Goal: Task Accomplishment & Management: Manage account settings

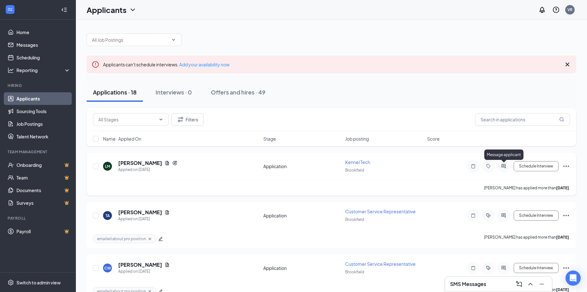
click at [505, 169] on icon "ActiveChat" at bounding box center [504, 166] width 8 height 5
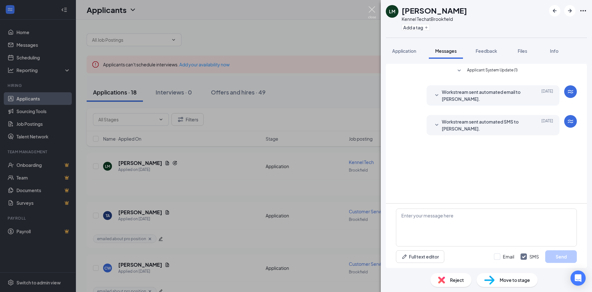
click at [371, 12] on img at bounding box center [372, 12] width 8 height 12
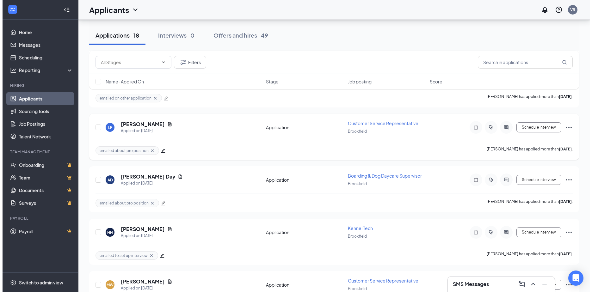
scroll to position [316, 0]
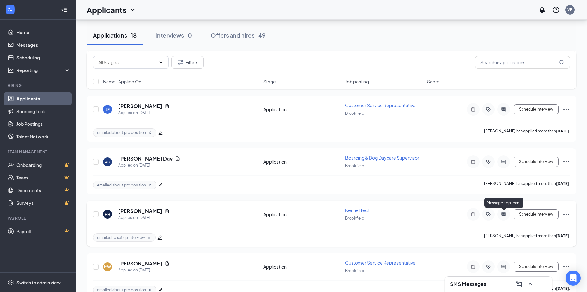
click at [503, 215] on icon "ActiveChat" at bounding box center [504, 214] width 8 height 5
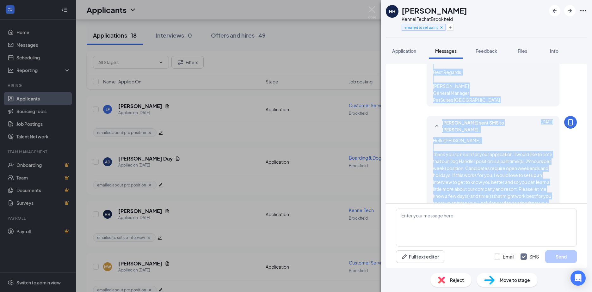
scroll to position [188, 0]
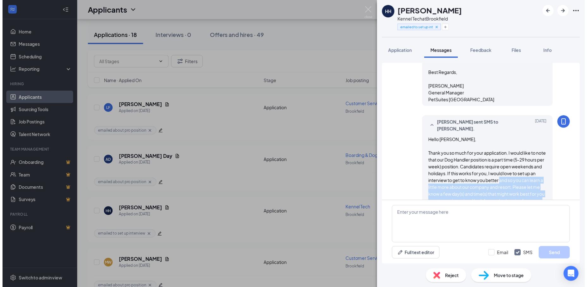
scroll to position [244, 0]
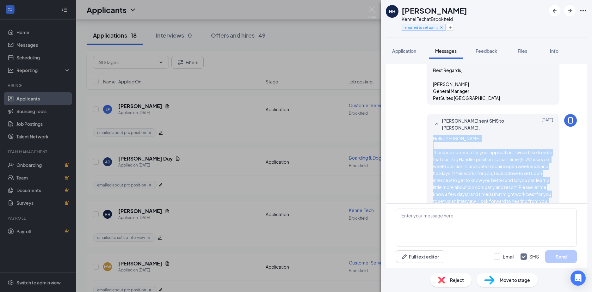
drag, startPoint x: 476, startPoint y: 173, endPoint x: 426, endPoint y: 145, distance: 56.9
click at [427, 145] on div "Veronica Rodriguez sent SMS to Holly Hoeper. Sep 23 Hello Holly, Thank you so m…" at bounding box center [493, 181] width 133 height 135
click at [375, 9] on img at bounding box center [372, 12] width 8 height 12
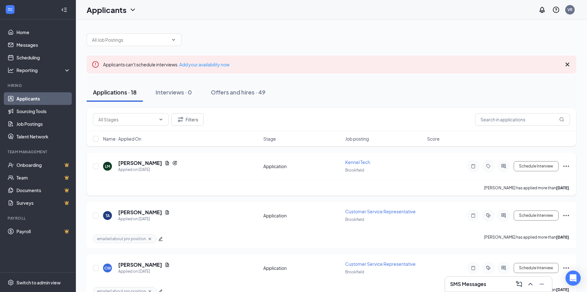
click at [501, 167] on icon "ActiveChat" at bounding box center [504, 166] width 8 height 5
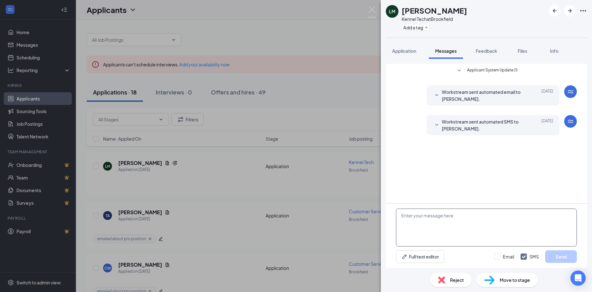
click at [433, 219] on textarea at bounding box center [486, 228] width 181 height 38
paste textarea "Hello Holly, Thank you so much for your application. I would like to note that …"
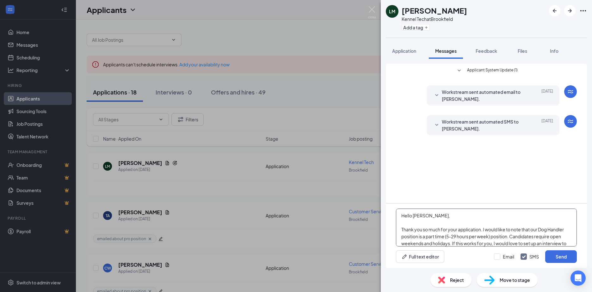
drag, startPoint x: 424, startPoint y: 217, endPoint x: 413, endPoint y: 217, distance: 11.4
click at [413, 217] on textarea "Hello Holly, Thank you so much for your application. I would like to note that …" at bounding box center [486, 228] width 181 height 38
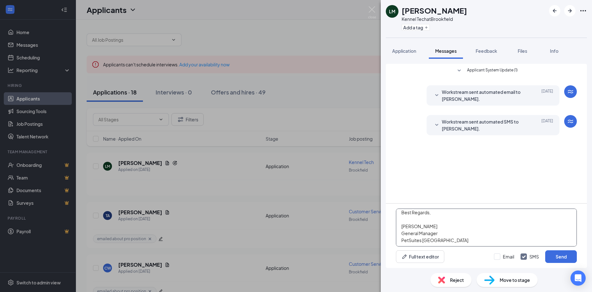
scroll to position [66, 0]
type textarea "Hello Lauren, Thank you so much for your application. I would like to note that…"
click at [496, 255] on input "Email" at bounding box center [504, 257] width 20 height 6
checkbox input "true"
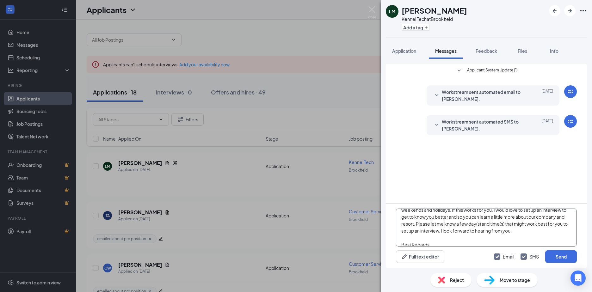
scroll to position [0, 0]
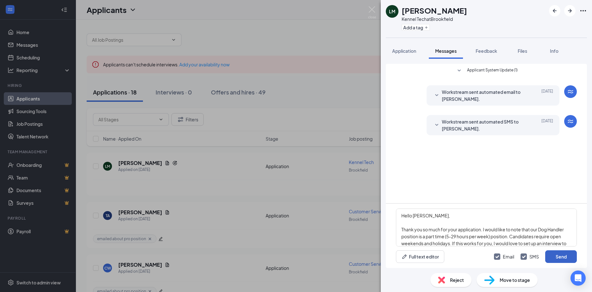
click at [564, 258] on button "Send" at bounding box center [561, 256] width 32 height 13
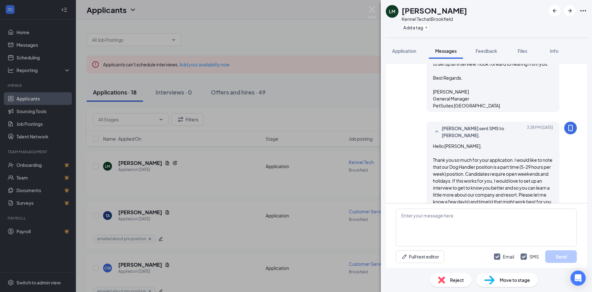
click at [418, 31] on div "Add a tag" at bounding box center [434, 27] width 65 height 10
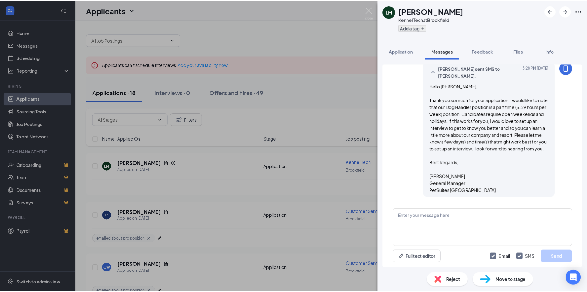
scroll to position [242, 0]
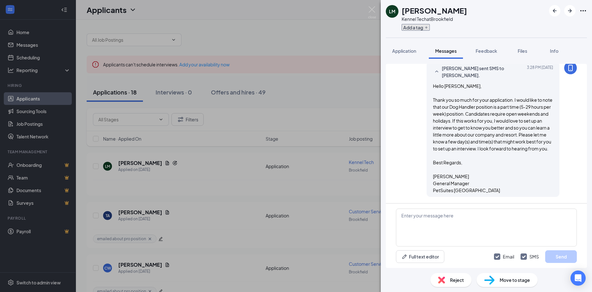
click at [418, 28] on button "Add a tag" at bounding box center [416, 27] width 28 height 7
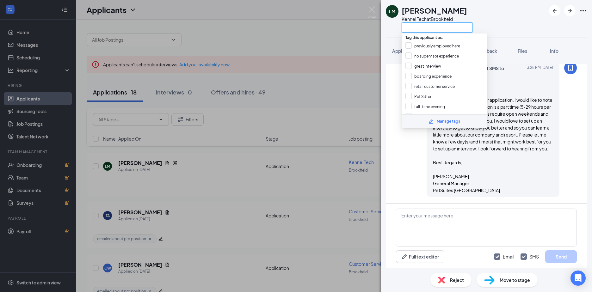
click at [423, 28] on input "text" at bounding box center [437, 27] width 71 height 10
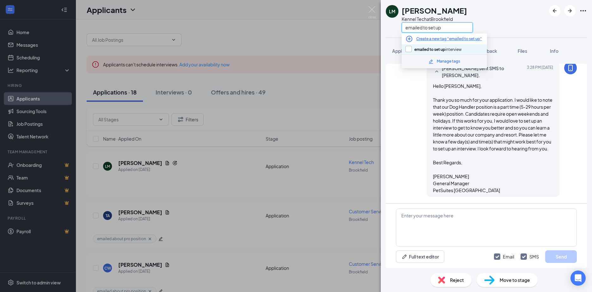
type input "emailed to set up"
click at [422, 47] on input "emailed to set up interview" at bounding box center [433, 49] width 56 height 7
checkbox input "true"
click at [519, 17] on div "LM Lauren Marcotte Kennel Tech at Brookfield emailed to set up" at bounding box center [486, 19] width 211 height 38
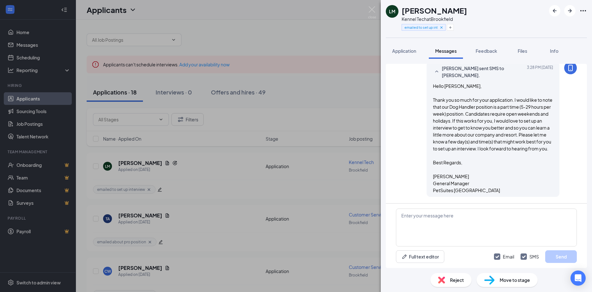
click at [369, 5] on div "LM Lauren Marcotte Kennel Tech at Brookfield emailed to set up interview Applic…" at bounding box center [296, 146] width 592 height 292
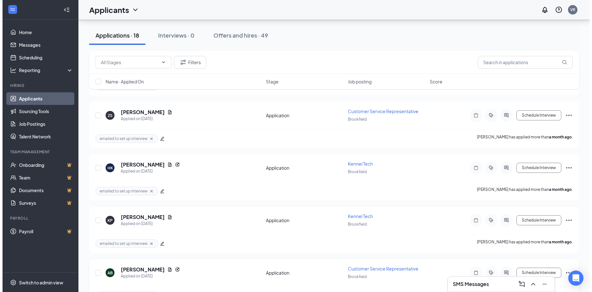
scroll to position [807, 0]
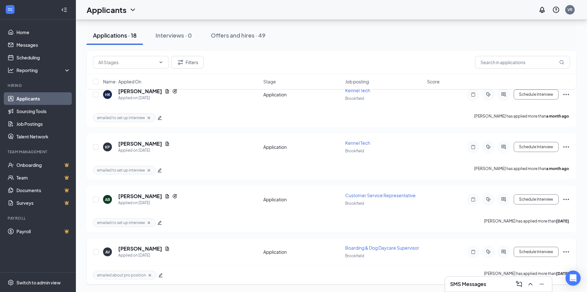
click at [504, 255] on div at bounding box center [503, 252] width 13 height 13
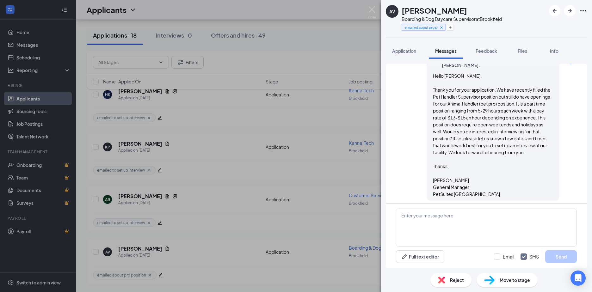
scroll to position [342, 0]
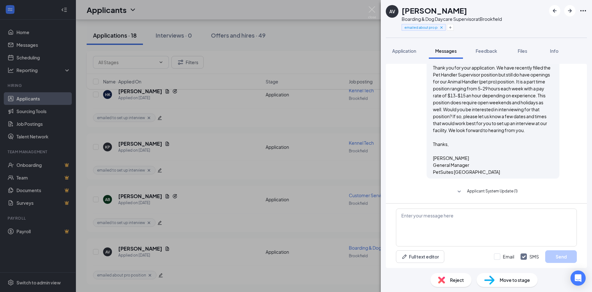
click at [483, 194] on span "Applicant System Update (1)" at bounding box center [492, 192] width 51 height 8
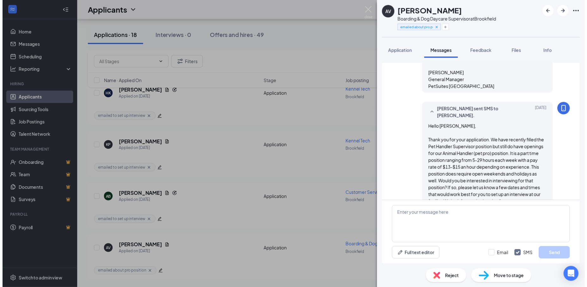
scroll to position [265, 0]
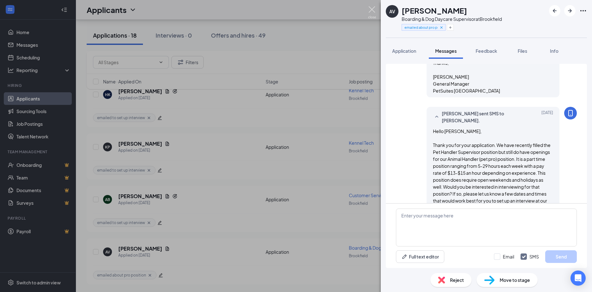
click at [373, 7] on img at bounding box center [372, 12] width 8 height 12
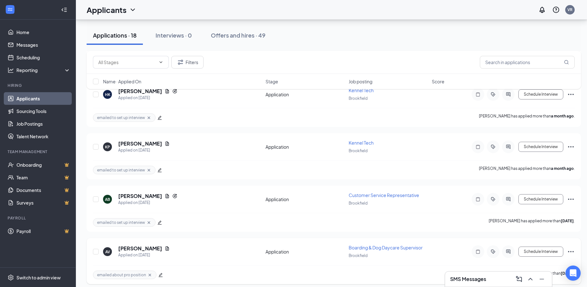
click at [570, 250] on icon "Ellipses" at bounding box center [571, 252] width 8 height 8
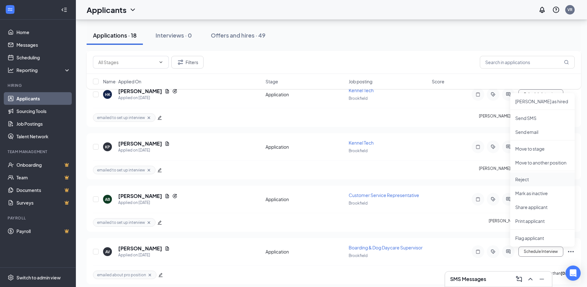
click at [523, 177] on p "Reject" at bounding box center [542, 179] width 54 height 6
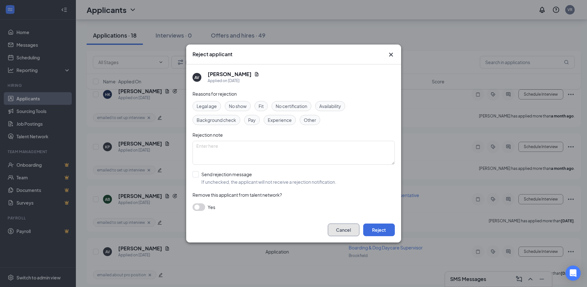
click at [341, 228] on button "Cancel" at bounding box center [344, 230] width 32 height 13
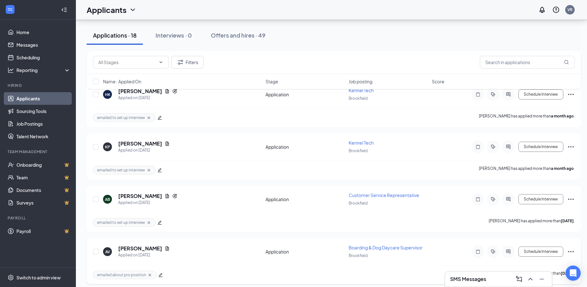
click at [573, 251] on icon "Ellipses" at bounding box center [571, 252] width 8 height 8
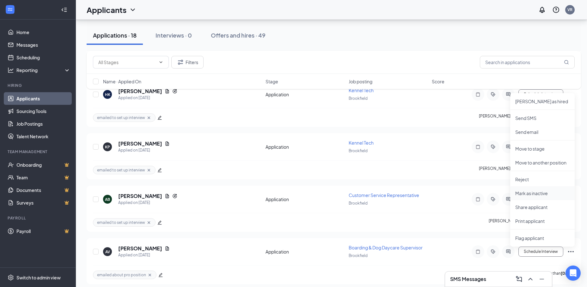
click at [537, 194] on p "Mark as inactive" at bounding box center [542, 193] width 54 height 6
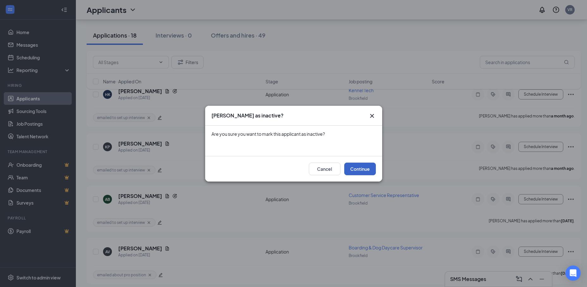
click at [357, 165] on button "Continue" at bounding box center [360, 169] width 32 height 13
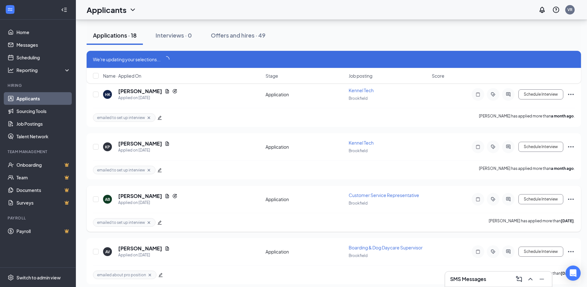
scroll to position [806, 0]
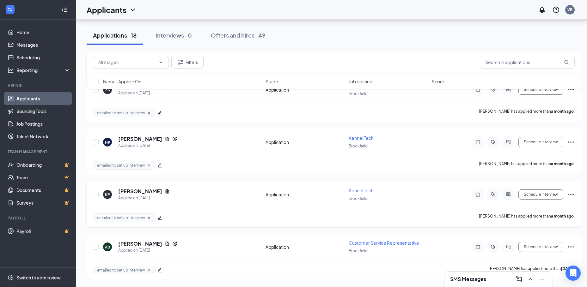
click at [511, 201] on div at bounding box center [493, 194] width 43 height 13
click at [510, 192] on div at bounding box center [508, 194] width 13 height 13
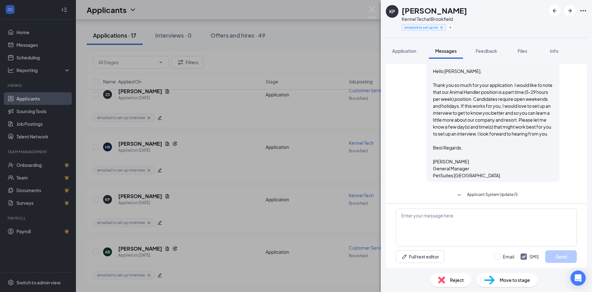
scroll to position [329, 0]
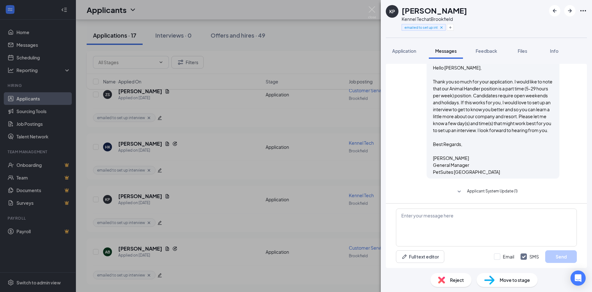
click at [483, 193] on span "Applicant System Update (1)" at bounding box center [492, 192] width 51 height 8
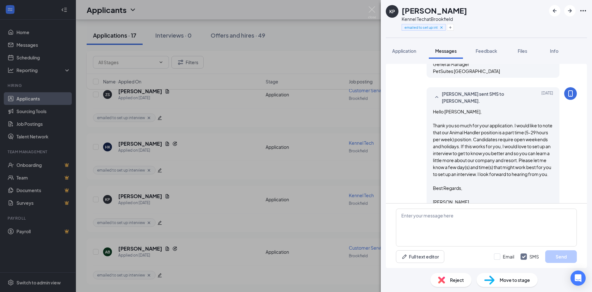
scroll to position [346, 0]
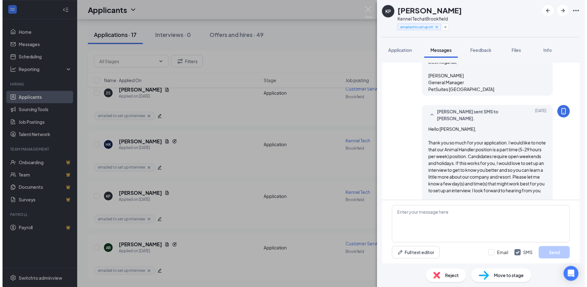
scroll to position [93, 0]
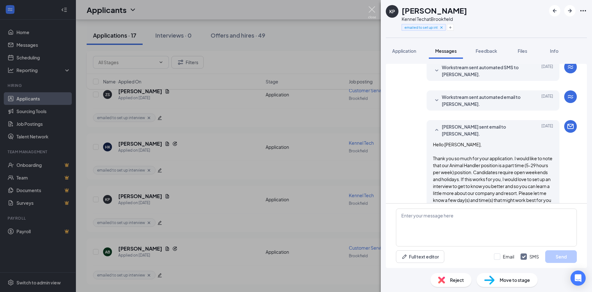
click at [373, 9] on img at bounding box center [372, 12] width 8 height 12
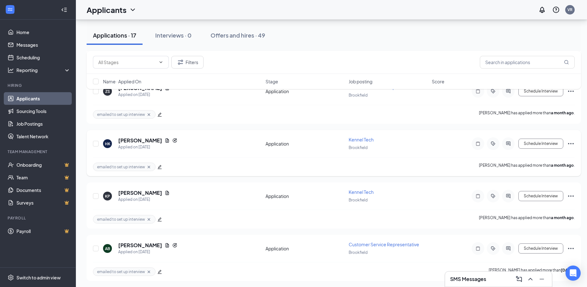
scroll to position [759, 0]
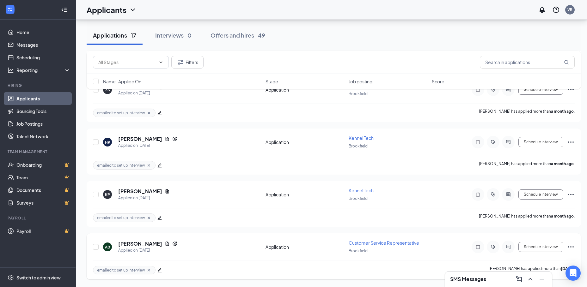
click at [569, 248] on icon "Ellipses" at bounding box center [571, 247] width 8 height 8
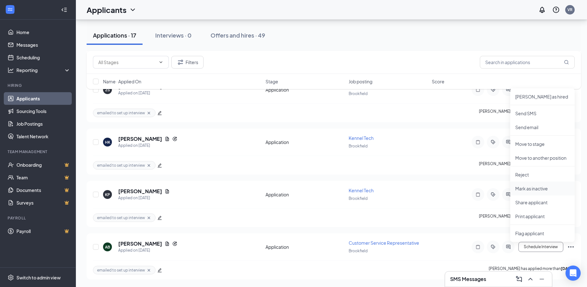
click at [529, 191] on p "Mark as inactive" at bounding box center [542, 189] width 54 height 6
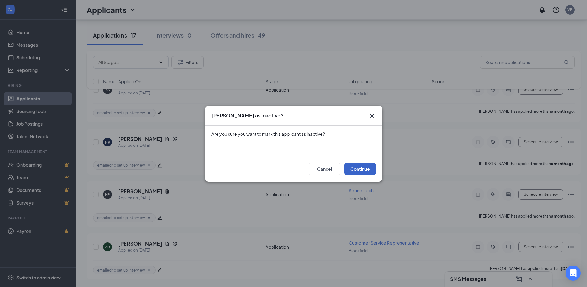
click at [360, 170] on button "Continue" at bounding box center [360, 169] width 32 height 13
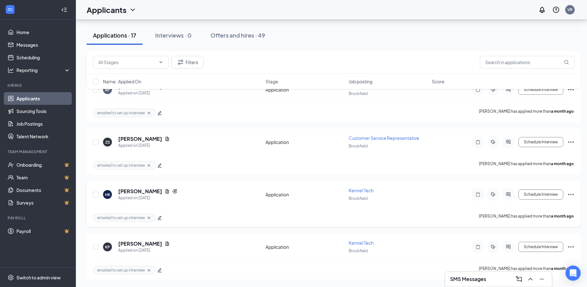
scroll to position [706, 0]
click at [507, 195] on icon "ActiveChat" at bounding box center [509, 194] width 8 height 5
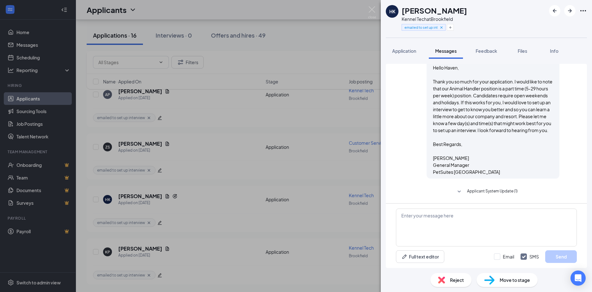
scroll to position [327, 0]
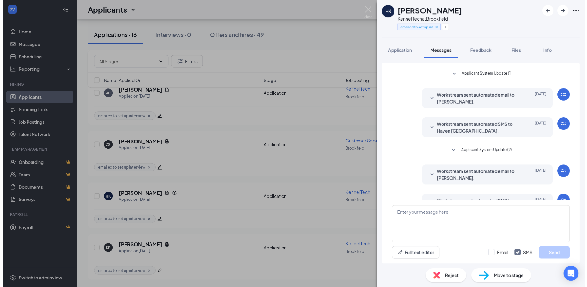
scroll to position [10, 0]
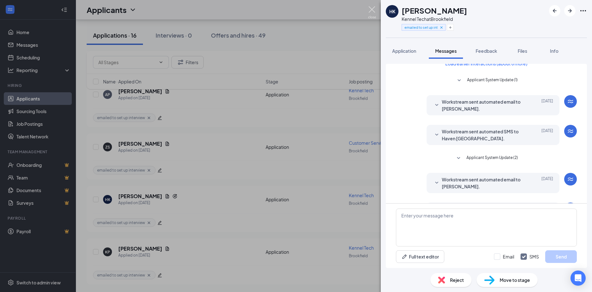
click at [372, 12] on img at bounding box center [372, 12] width 8 height 12
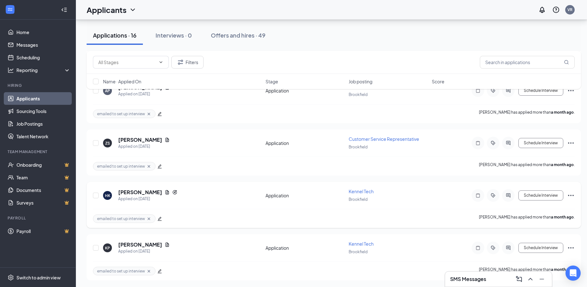
scroll to position [706, 0]
click at [570, 248] on icon "Ellipses" at bounding box center [571, 247] width 8 height 8
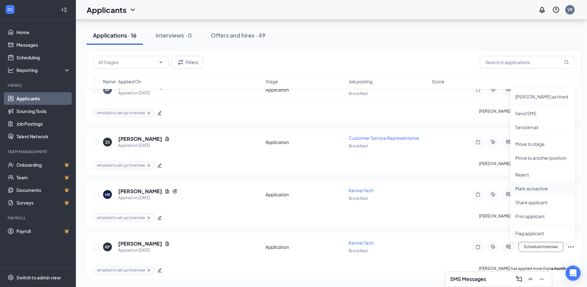
click at [533, 189] on p "Mark as inactive" at bounding box center [542, 189] width 54 height 6
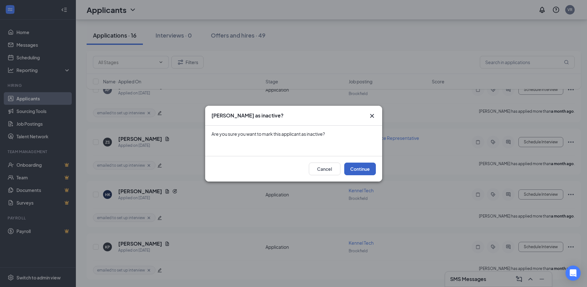
click at [368, 170] on button "Continue" at bounding box center [360, 169] width 32 height 13
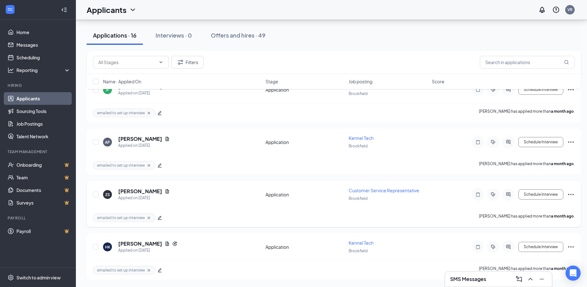
scroll to position [654, 0]
click at [573, 245] on icon "Ellipses" at bounding box center [571, 247] width 8 height 8
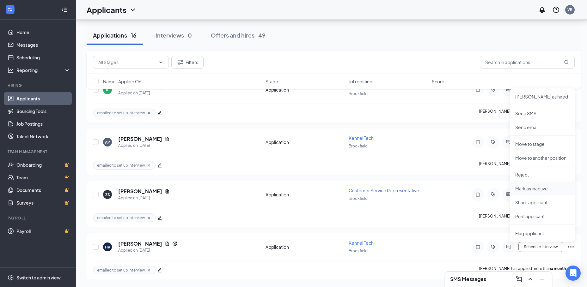
click at [529, 191] on p "Mark as inactive" at bounding box center [542, 189] width 54 height 6
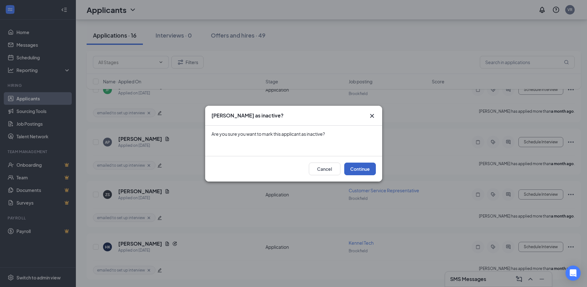
click at [361, 166] on button "Continue" at bounding box center [360, 169] width 32 height 13
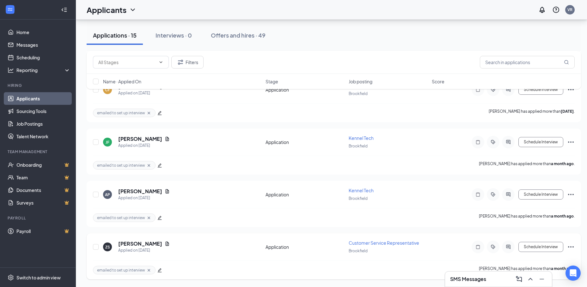
scroll to position [601, 0]
click at [510, 245] on icon "ActiveChat" at bounding box center [508, 247] width 4 height 4
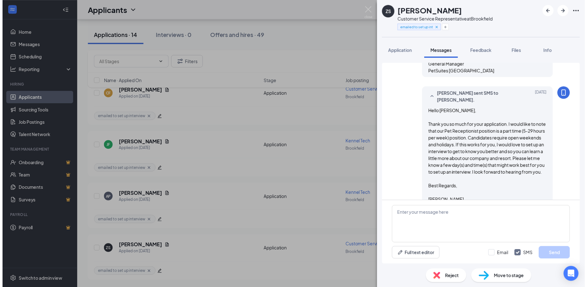
scroll to position [167, 0]
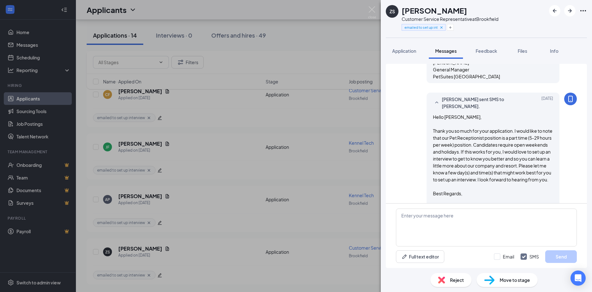
click at [374, 6] on div "ZS Zach Snell Customer Service Representative at Brookfield emailed to set up i…" at bounding box center [296, 146] width 592 height 292
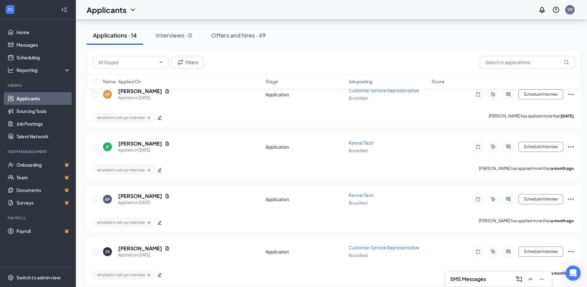
click at [374, 7] on div "Applicants VR" at bounding box center [331, 10] width 511 height 20
click at [573, 252] on icon "Ellipses" at bounding box center [571, 252] width 8 height 8
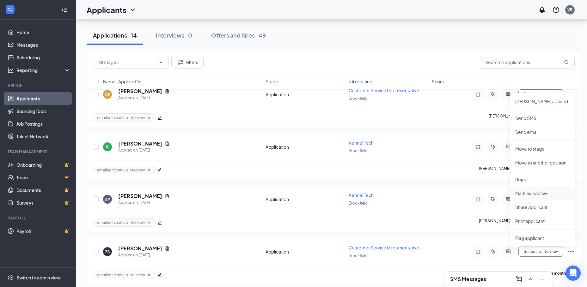
click at [532, 195] on p "Mark as inactive" at bounding box center [542, 193] width 54 height 6
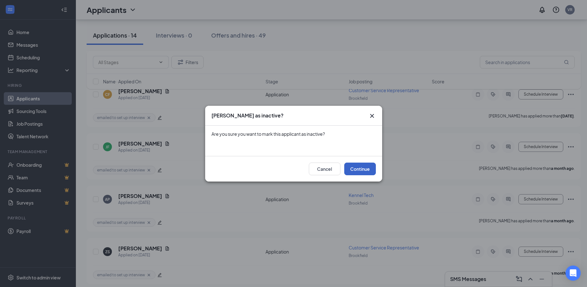
click at [357, 171] on button "Continue" at bounding box center [360, 169] width 32 height 13
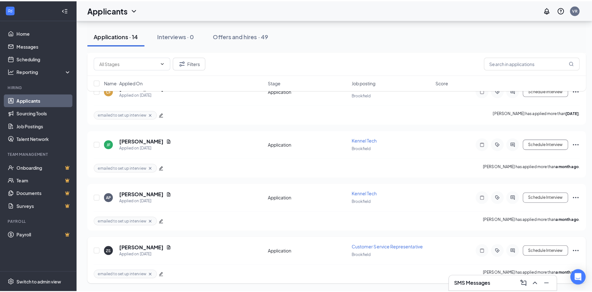
scroll to position [570, 0]
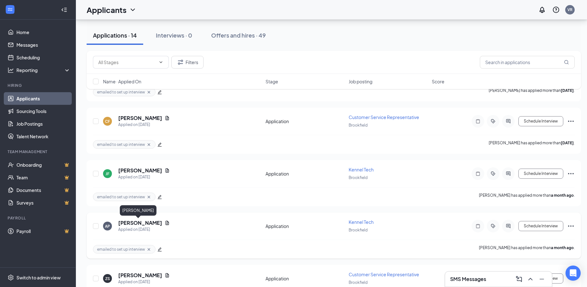
click at [135, 224] on h5 "Arron Piggie" at bounding box center [140, 223] width 44 height 7
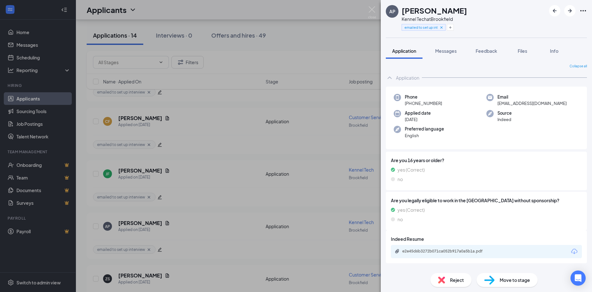
scroll to position [95, 0]
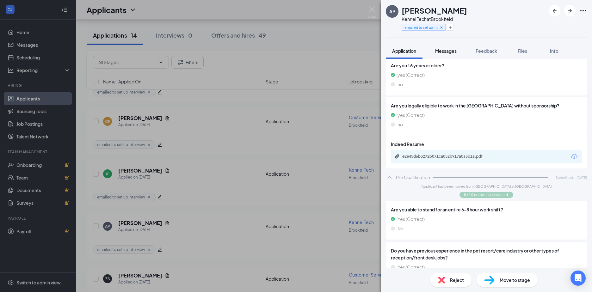
click at [451, 50] on span "Messages" at bounding box center [446, 51] width 22 height 6
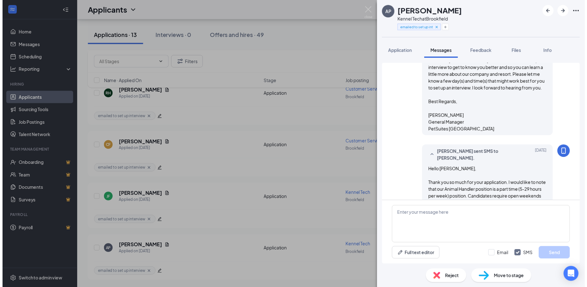
scroll to position [202, 0]
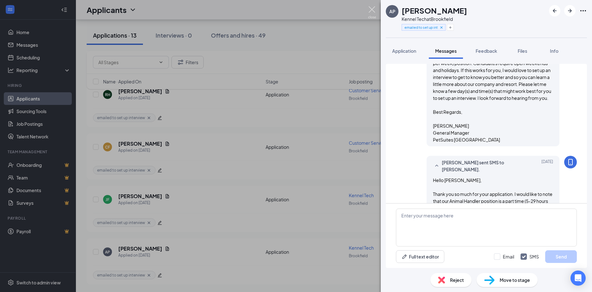
click at [371, 9] on img at bounding box center [372, 12] width 8 height 12
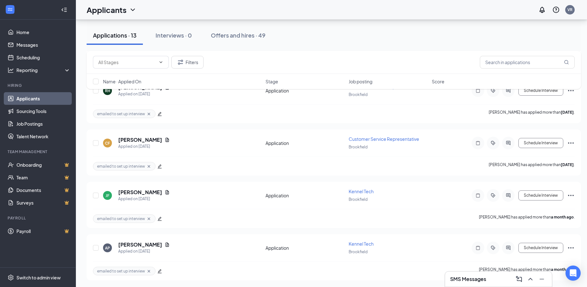
scroll to position [549, 0]
click at [572, 249] on icon "Ellipses" at bounding box center [571, 247] width 8 height 8
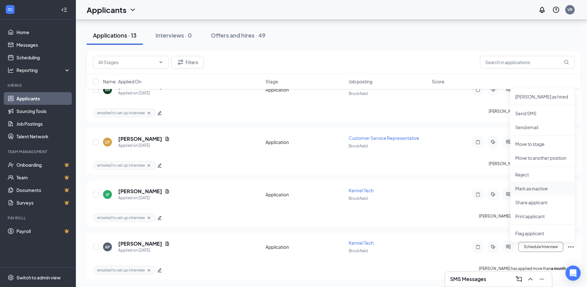
click at [526, 186] on p "Mark as inactive" at bounding box center [542, 189] width 54 height 6
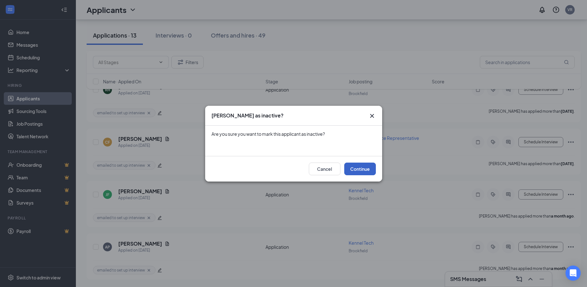
click at [365, 171] on button "Continue" at bounding box center [360, 169] width 32 height 13
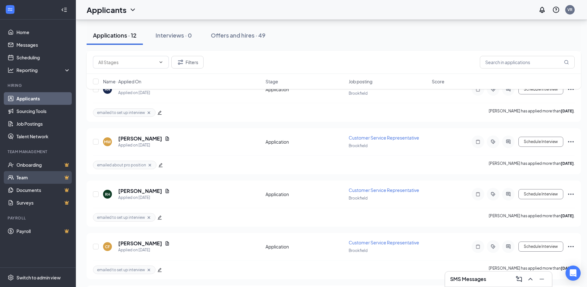
scroll to position [385, 0]
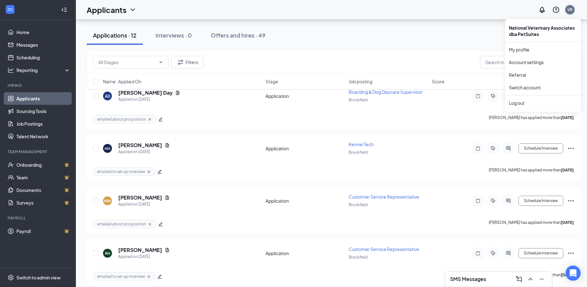
click at [575, 11] on div "VR" at bounding box center [569, 9] width 9 height 9
click at [525, 62] on link "Account settings" at bounding box center [543, 62] width 68 height 6
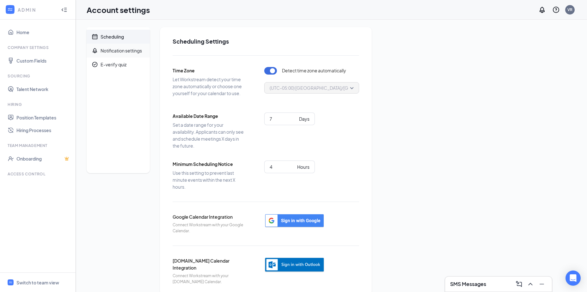
click at [114, 53] on div "Notification settings" at bounding box center [121, 50] width 41 height 6
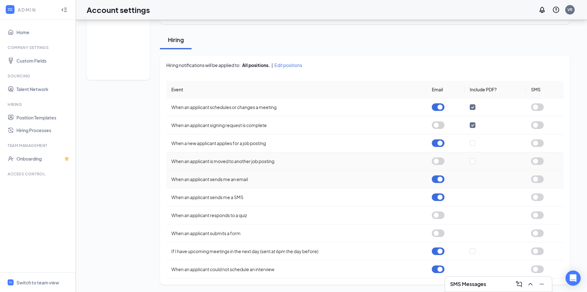
scroll to position [94, 0]
click at [436, 251] on button "button" at bounding box center [438, 251] width 13 height 8
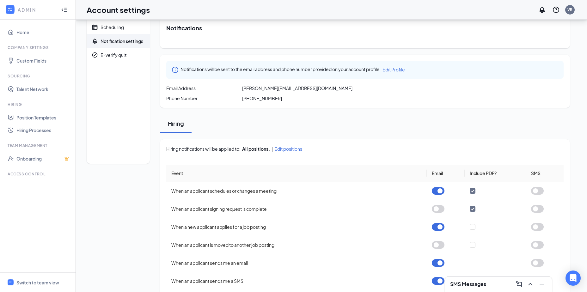
scroll to position [0, 0]
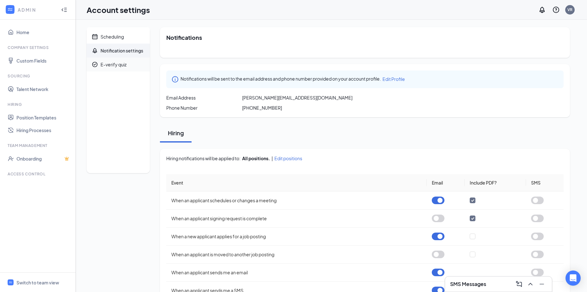
click at [126, 64] on div "E-verify quiz" at bounding box center [114, 64] width 26 height 6
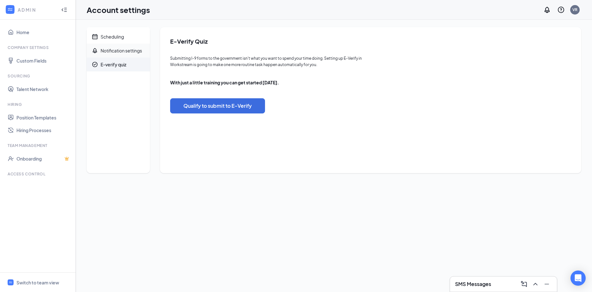
click at [106, 47] on span "Notification settings" at bounding box center [123, 51] width 44 height 14
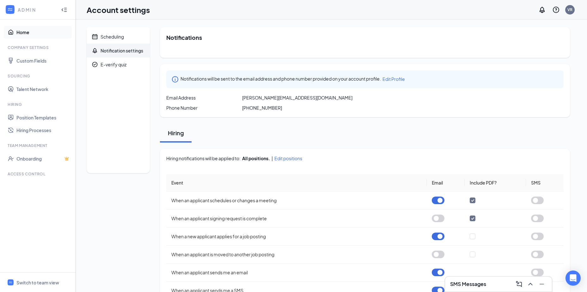
click at [32, 34] on link "Home" at bounding box center [43, 32] width 54 height 13
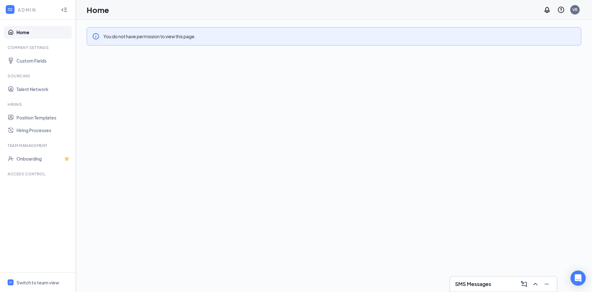
click at [63, 7] on icon "Collapse" at bounding box center [64, 10] width 6 height 6
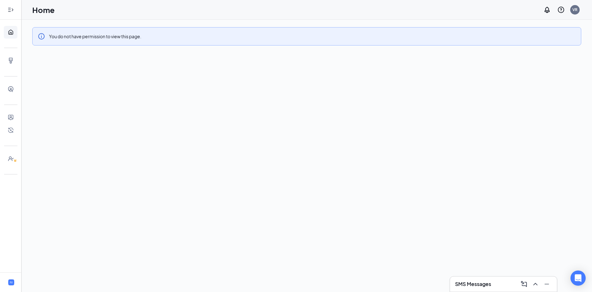
click at [13, 8] on icon "Expand" at bounding box center [11, 10] width 6 height 6
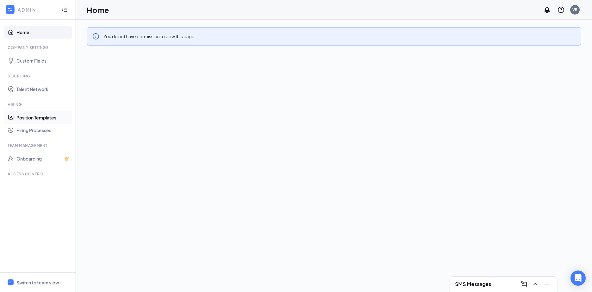
click at [32, 119] on link "Position Templates" at bounding box center [43, 117] width 54 height 13
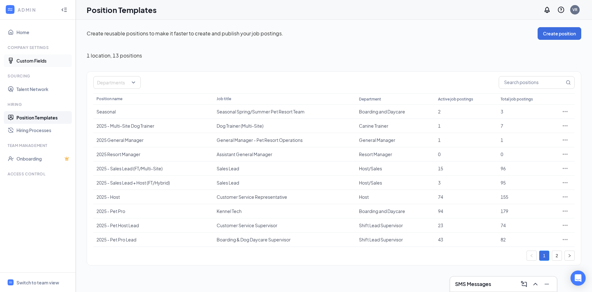
click at [34, 62] on link "Custom Fields" at bounding box center [43, 60] width 54 height 13
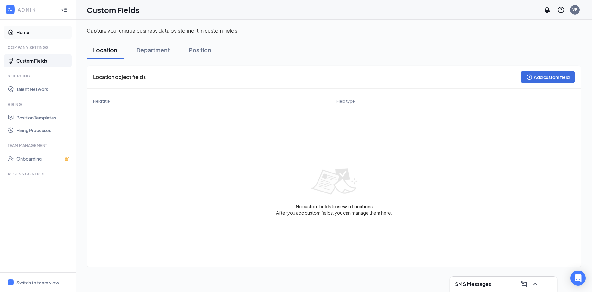
click at [26, 32] on link "Home" at bounding box center [43, 32] width 54 height 13
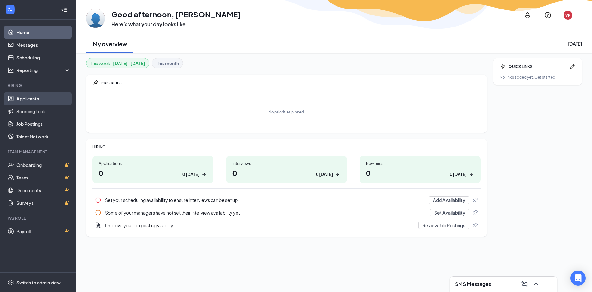
click at [36, 96] on link "Applicants" at bounding box center [43, 98] width 54 height 13
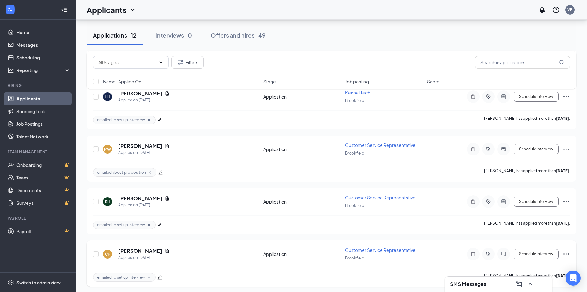
scroll to position [492, 0]
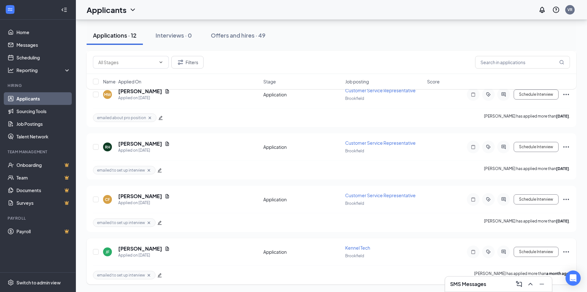
click at [567, 252] on icon "Ellipses" at bounding box center [566, 251] width 6 height 1
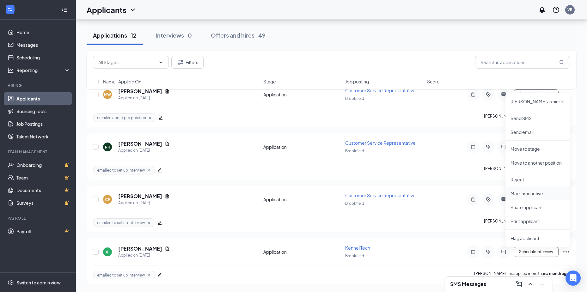
click at [528, 193] on p "Mark as inactive" at bounding box center [538, 193] width 54 height 6
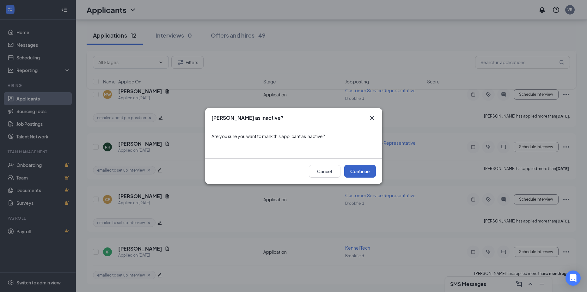
click at [359, 171] on button "Continue" at bounding box center [360, 171] width 32 height 13
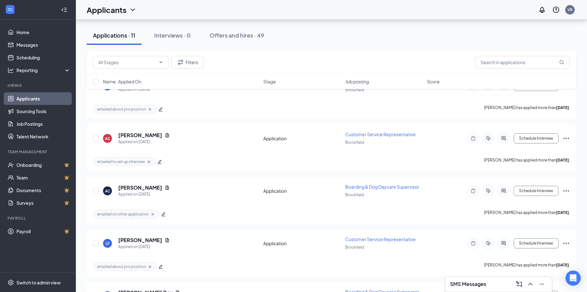
scroll to position [190, 0]
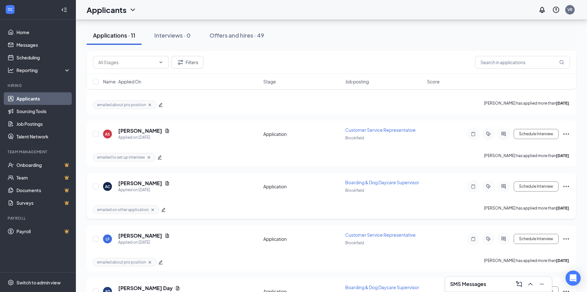
click at [567, 187] on icon "Ellipses" at bounding box center [567, 187] width 8 height 8
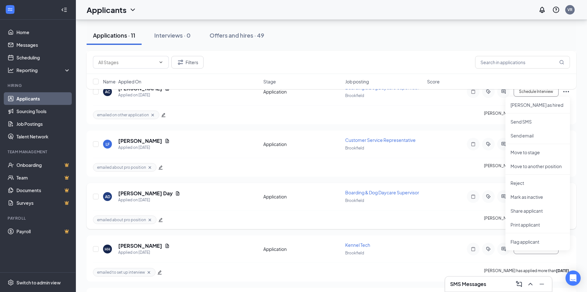
scroll to position [253, 0]
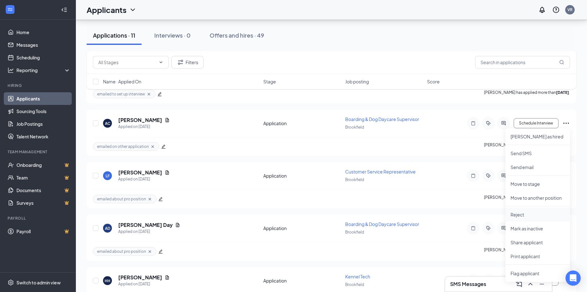
click at [520, 215] on p "Reject" at bounding box center [538, 215] width 54 height 6
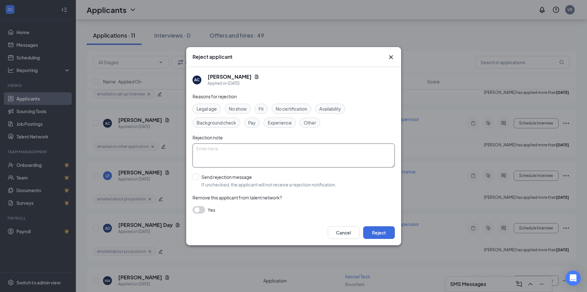
click at [273, 156] on textarea at bounding box center [294, 156] width 202 height 24
type textarea "Hired for regular pro-double applied"
click at [374, 231] on button "Reject" at bounding box center [379, 232] width 32 height 13
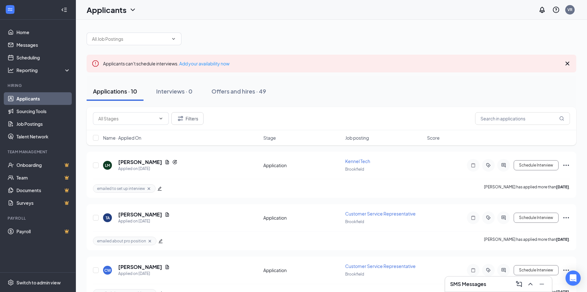
scroll to position [0, 0]
